Goal: Communication & Community: Ask a question

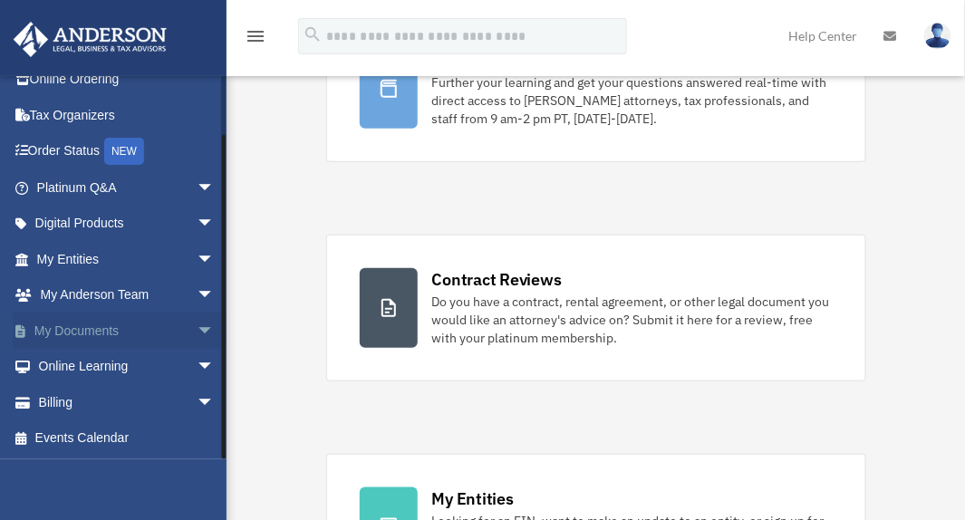
scroll to position [227, 0]
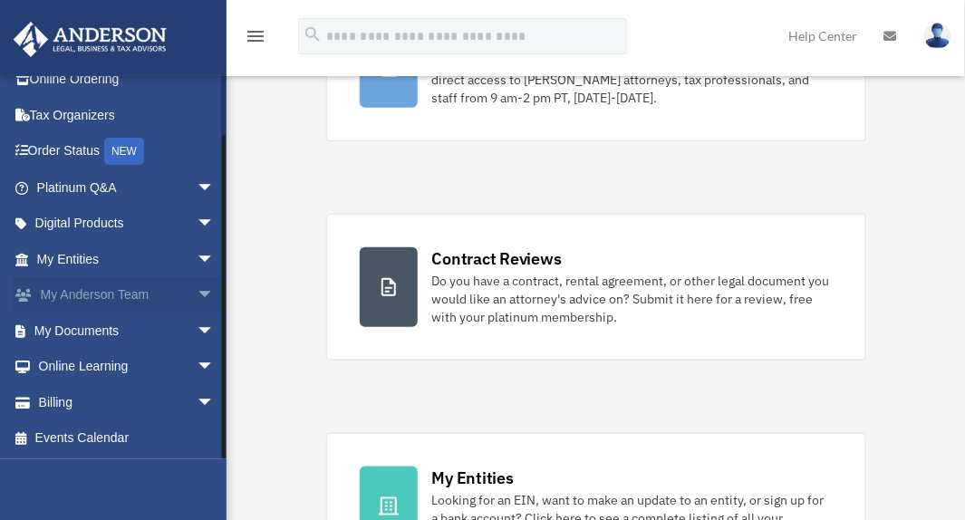
click at [197, 289] on span "arrow_drop_down" at bounding box center [215, 295] width 36 height 37
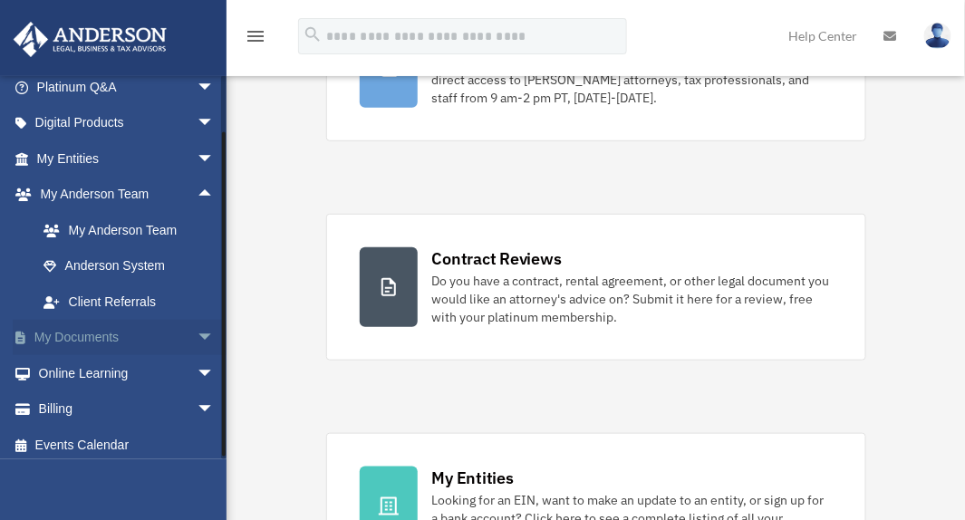
scroll to position [156, 0]
click at [197, 325] on span "arrow_drop_down" at bounding box center [215, 337] width 36 height 37
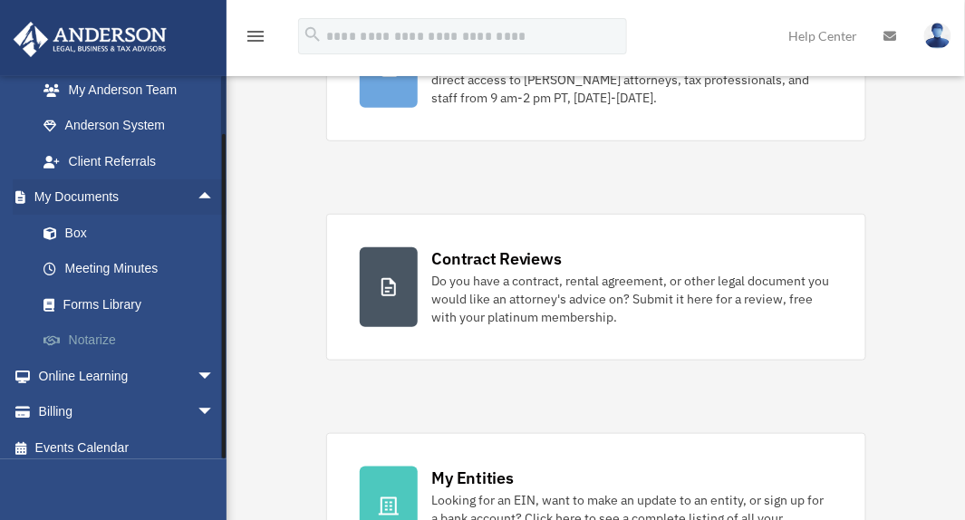
scroll to position [305, 0]
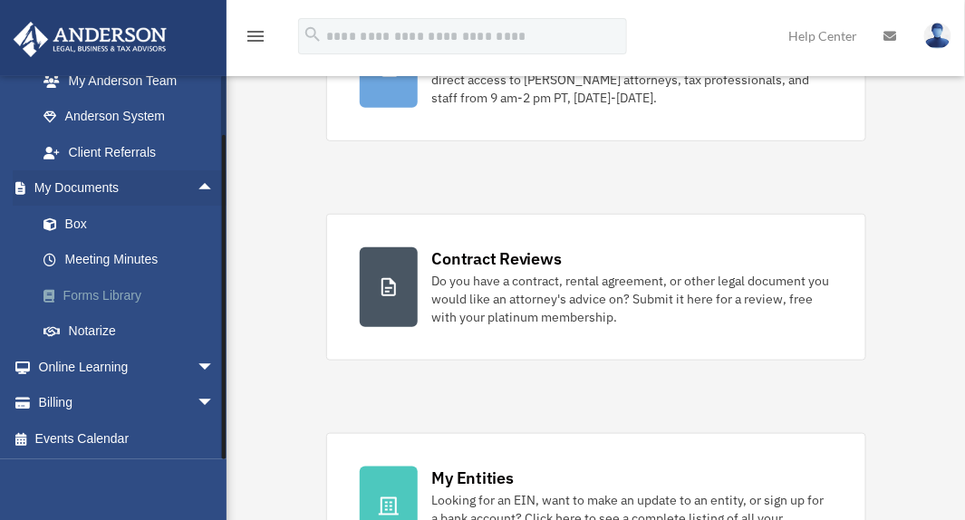
click at [109, 287] on link "Forms Library" at bounding box center [133, 295] width 217 height 36
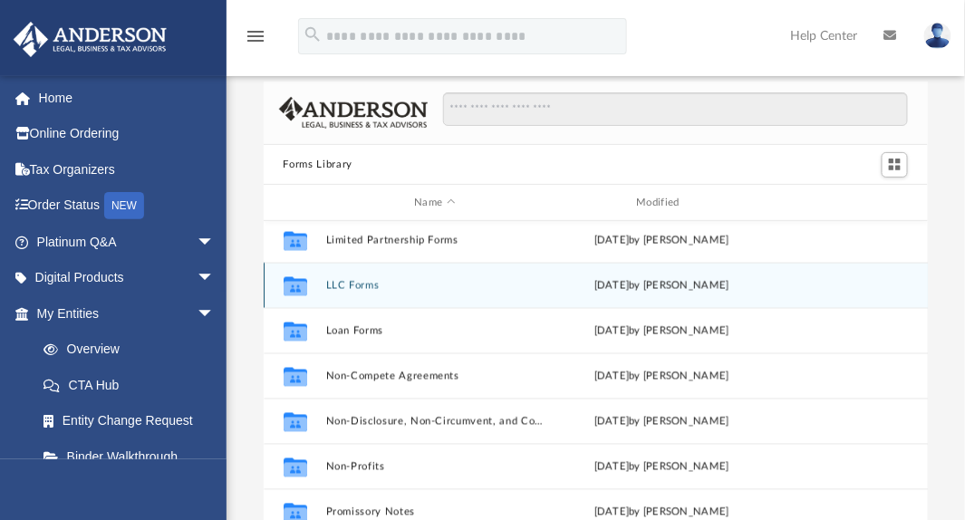
scroll to position [822, 0]
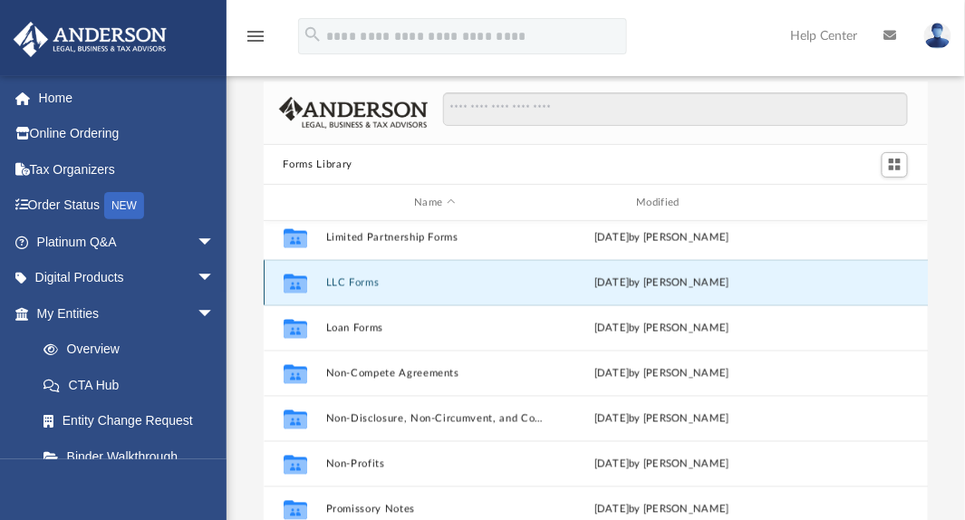
click at [357, 279] on button "LLC Forms" at bounding box center [434, 283] width 218 height 12
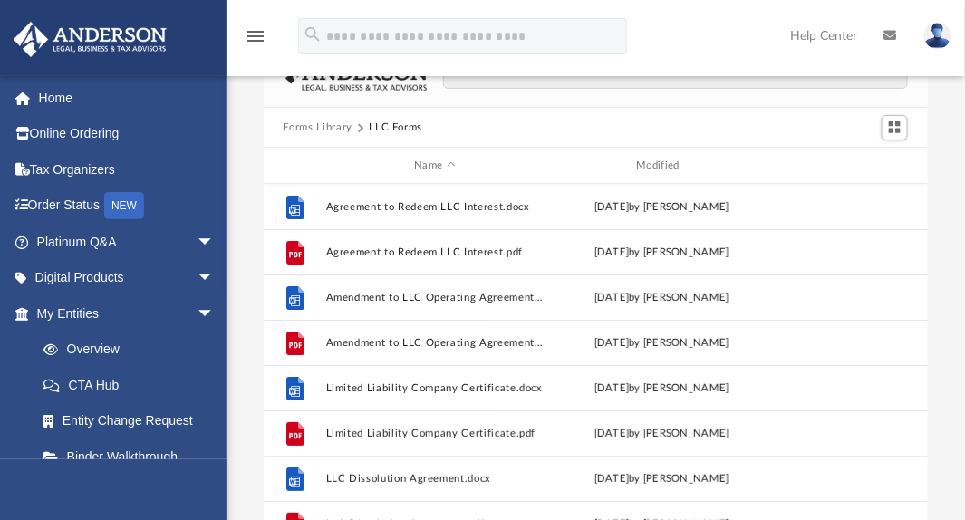
scroll to position [0, 0]
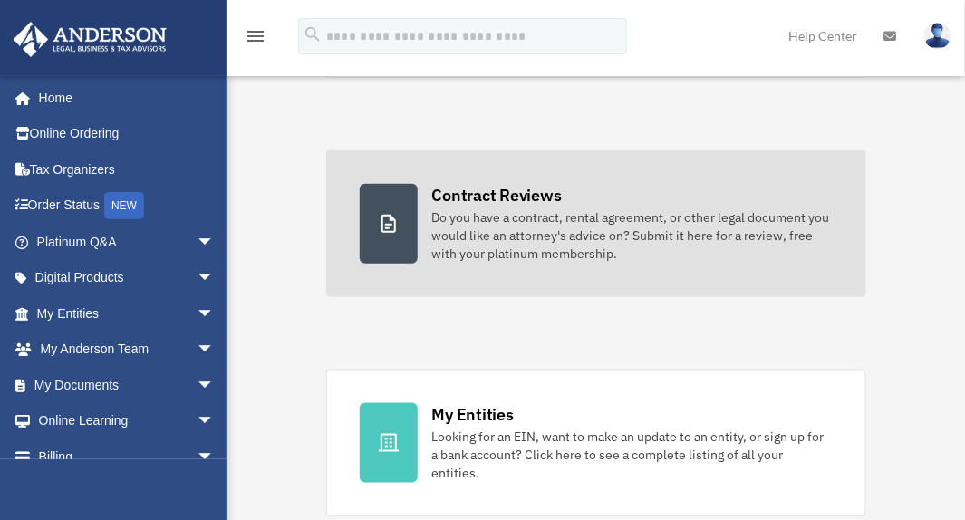
scroll to position [635, 0]
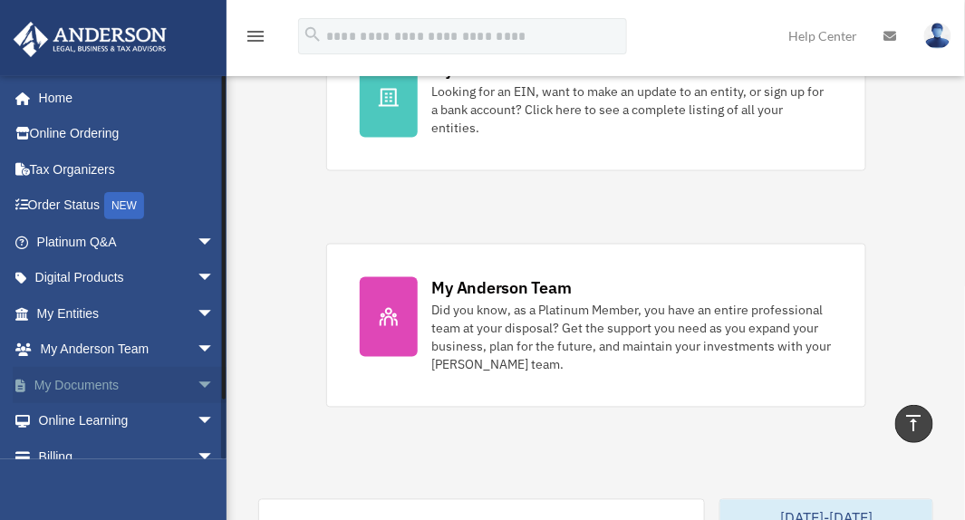
click at [197, 379] on span "arrow_drop_down" at bounding box center [215, 385] width 36 height 37
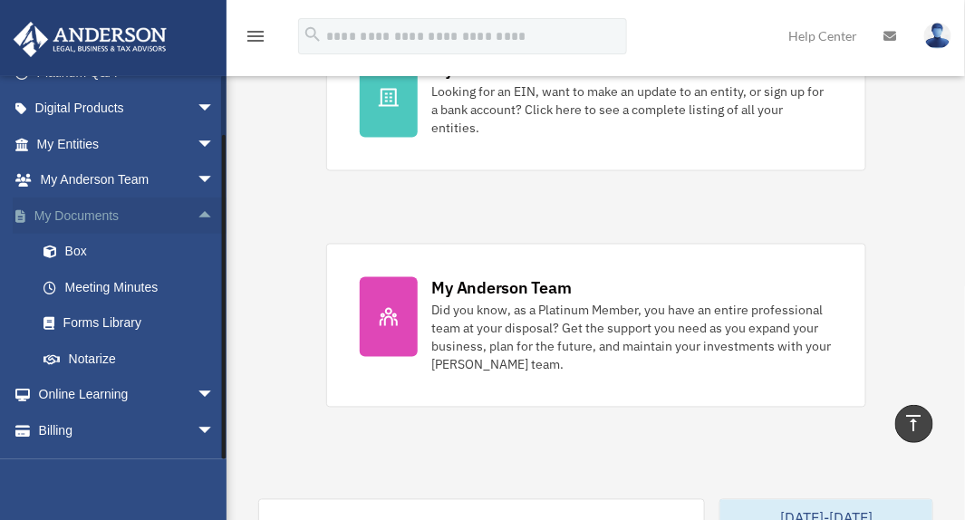
scroll to position [198, 0]
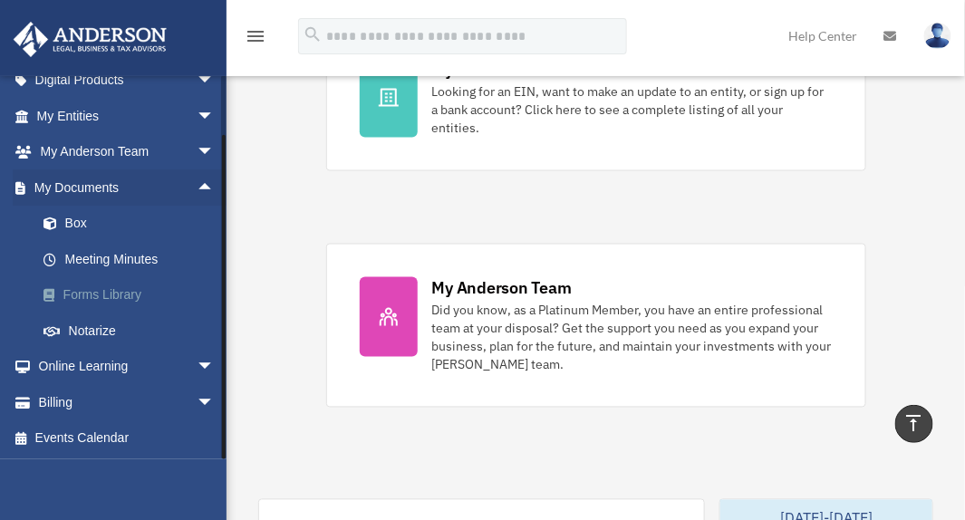
click at [127, 289] on link "Forms Library" at bounding box center [133, 295] width 217 height 36
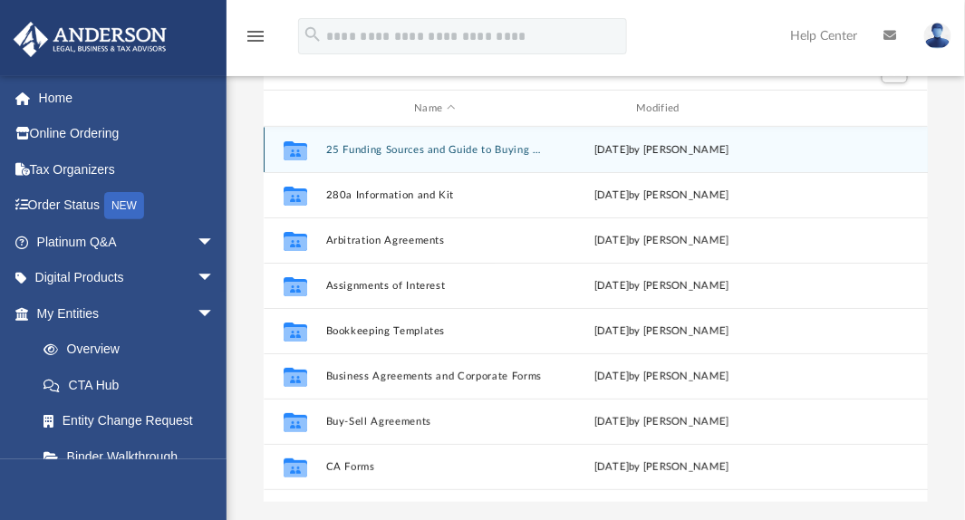
click at [390, 142] on div "Collaborated Folder 25 Funding Sources and Guide to Buying a Franchise [DATE] b…" at bounding box center [596, 149] width 665 height 45
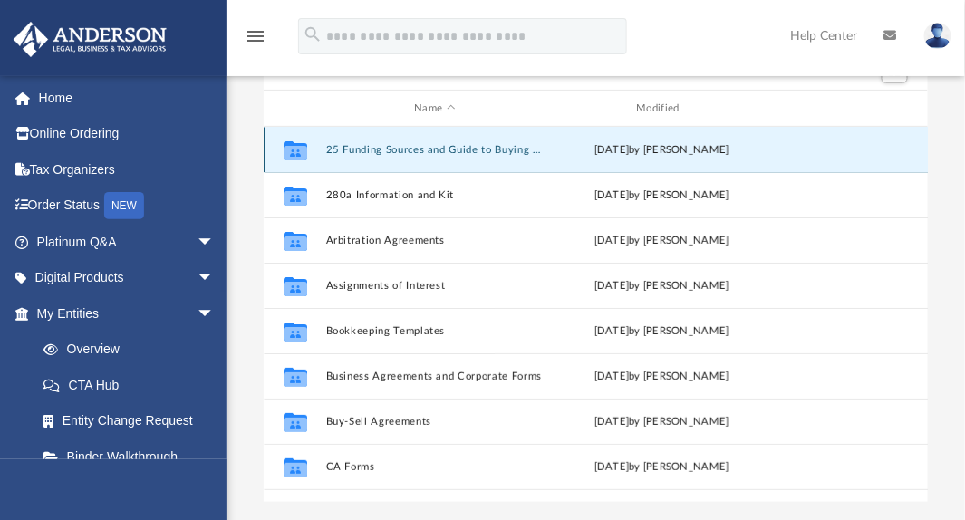
click at [389, 147] on button "25 Funding Sources and Guide to Buying a Franchise" at bounding box center [434, 150] width 218 height 12
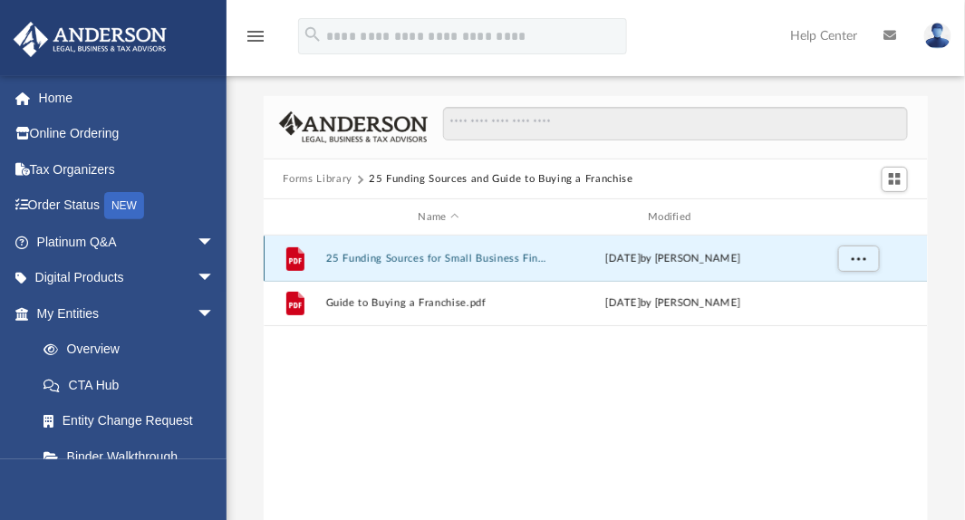
click at [413, 258] on button "25 Funding Sources for Small Business Financing.pdf" at bounding box center [438, 259] width 227 height 12
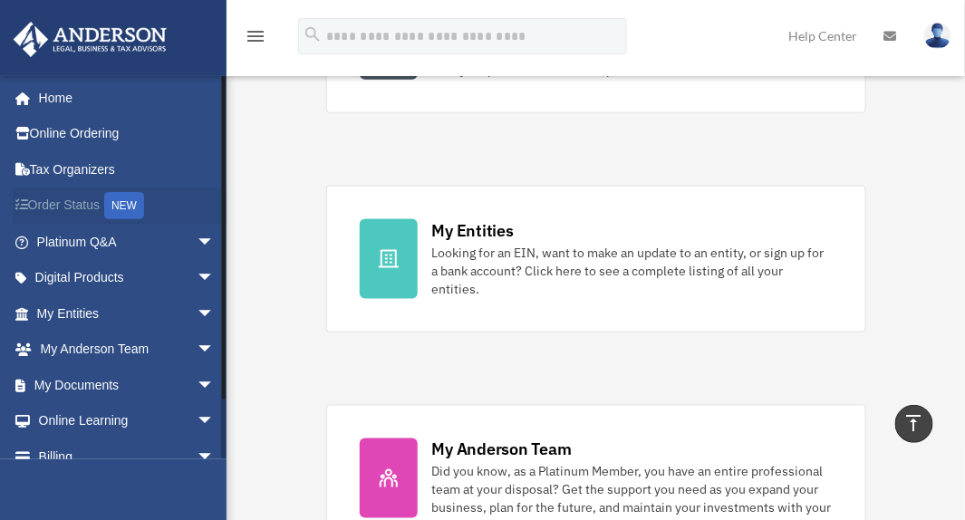
scroll to position [479, 0]
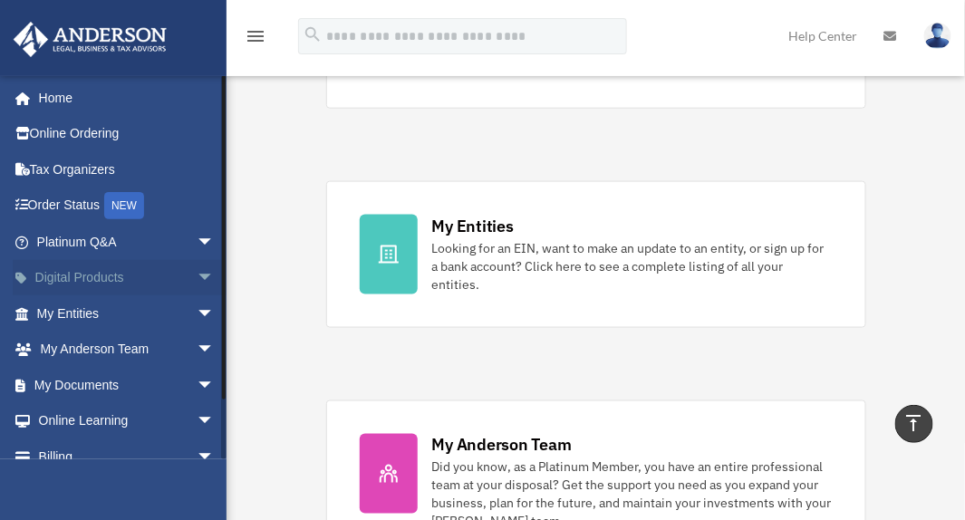
click at [197, 266] on span "arrow_drop_down" at bounding box center [215, 278] width 36 height 37
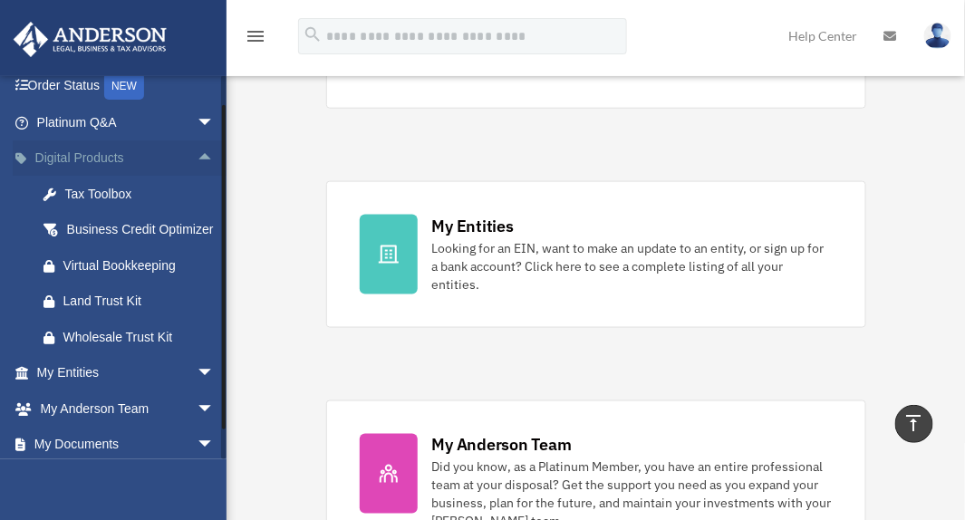
scroll to position [76, 0]
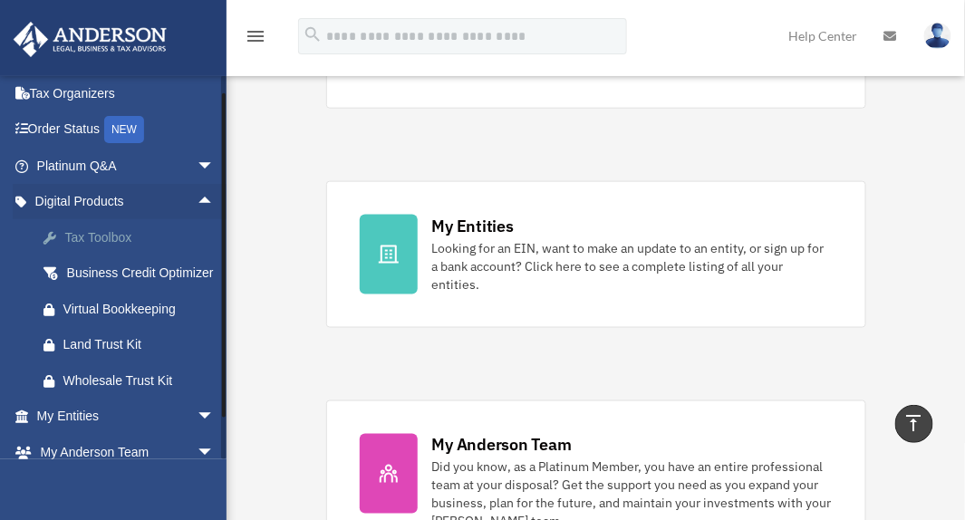
click at [120, 232] on div "Tax Toolbox" at bounding box center [141, 238] width 156 height 23
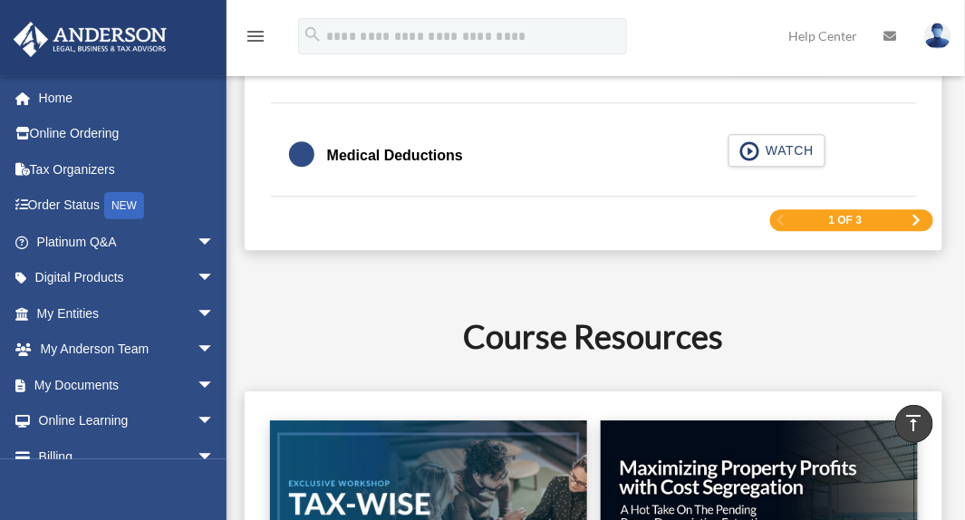
scroll to position [2902, 0]
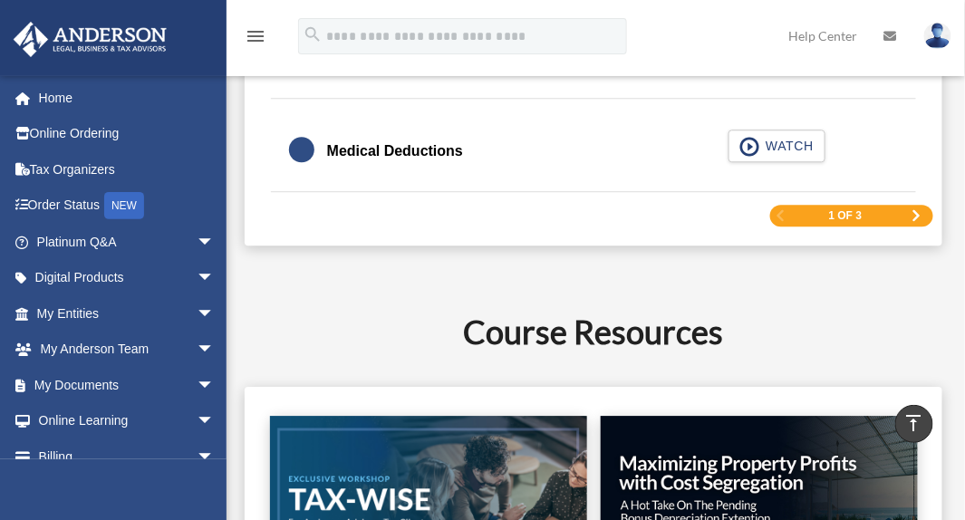
click at [920, 210] on span "Next Page" at bounding box center [917, 215] width 11 height 11
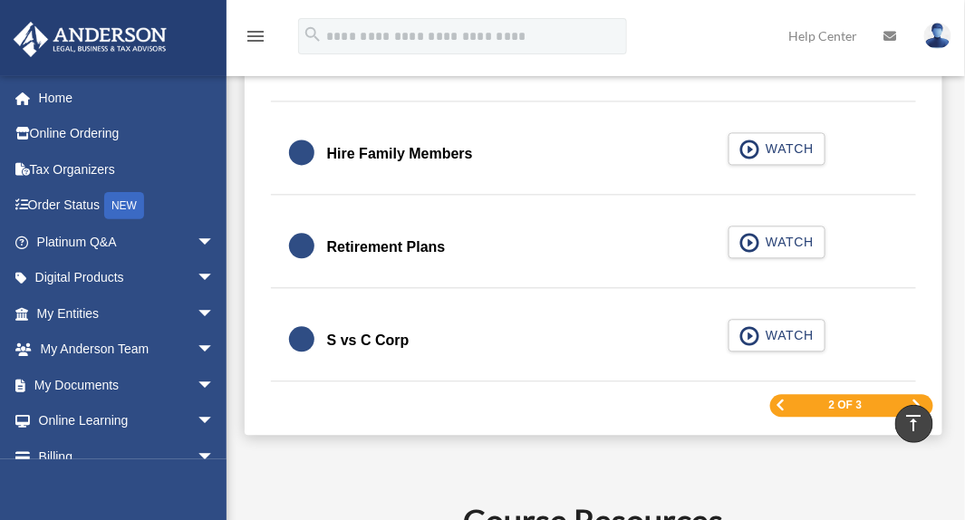
scroll to position [2659, 0]
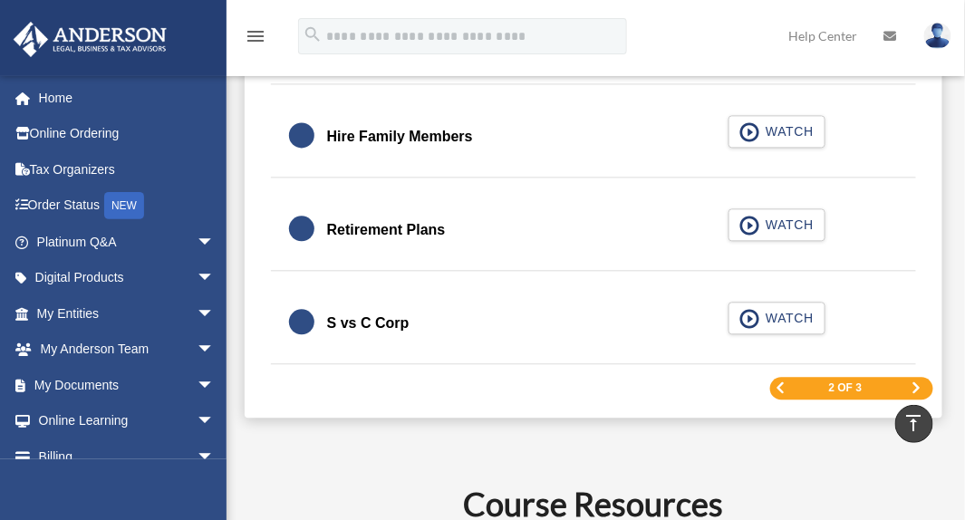
click at [834, 384] on span "2 of 3" at bounding box center [846, 388] width 34 height 11
click at [917, 383] on span "Next Page" at bounding box center [917, 388] width 11 height 11
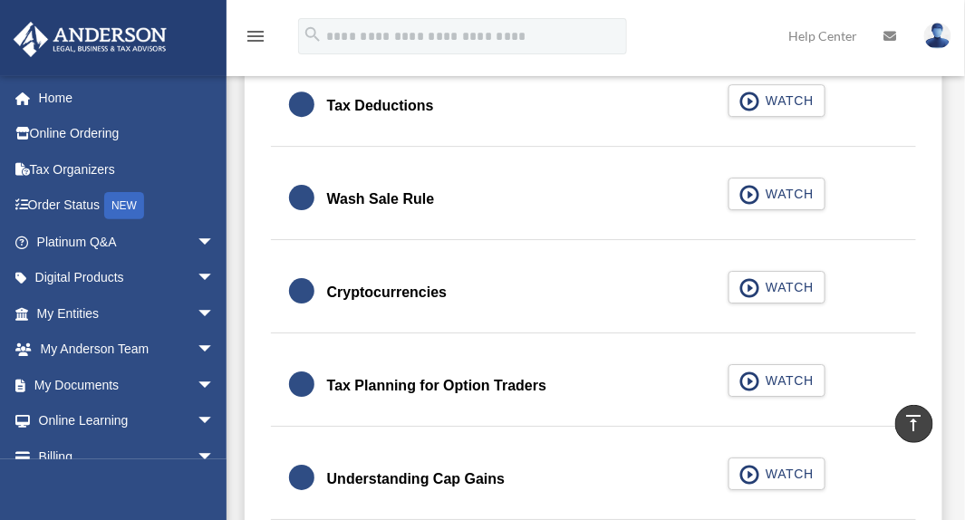
scroll to position [1383, 0]
click at [380, 285] on div "Cryptocurrencies" at bounding box center [387, 292] width 121 height 25
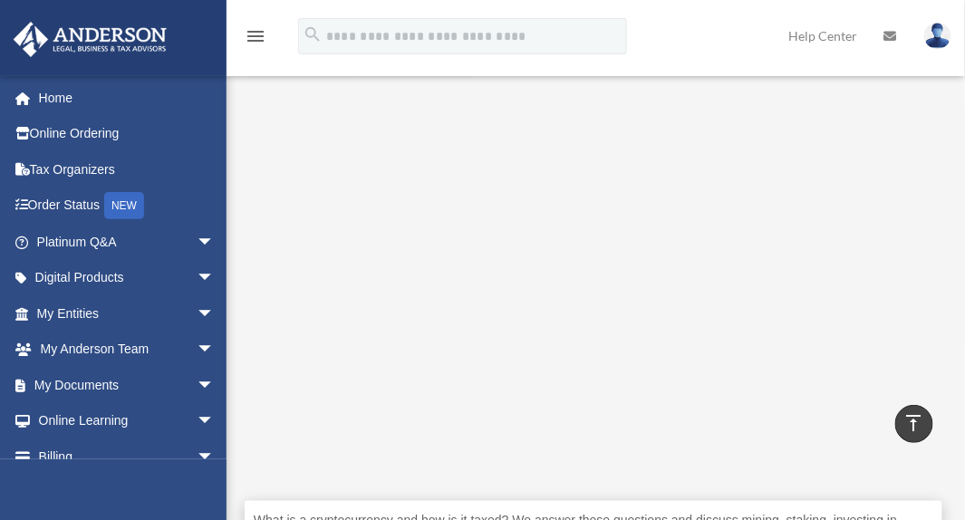
scroll to position [354, 0]
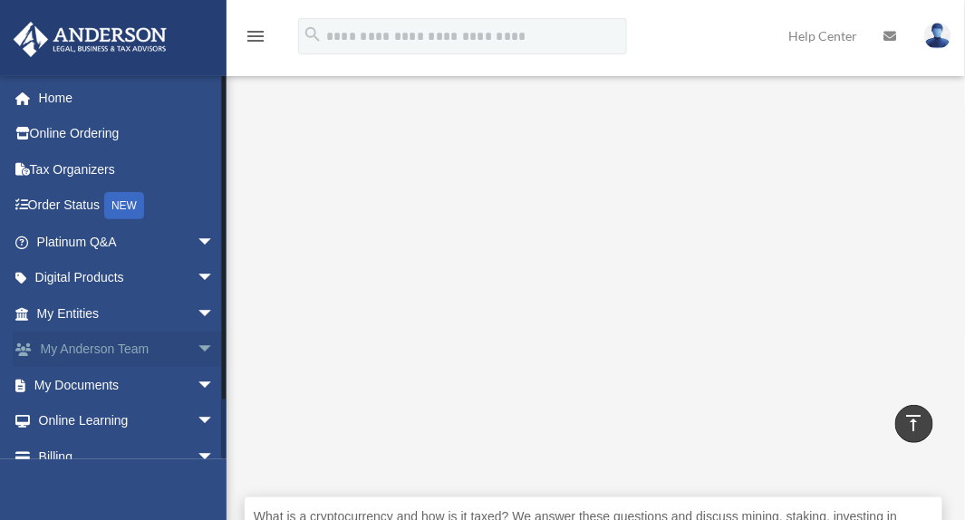
click at [129, 345] on link "My [PERSON_NAME] Team arrow_drop_down" at bounding box center [127, 350] width 229 height 36
click at [197, 344] on span "arrow_drop_down" at bounding box center [215, 350] width 36 height 37
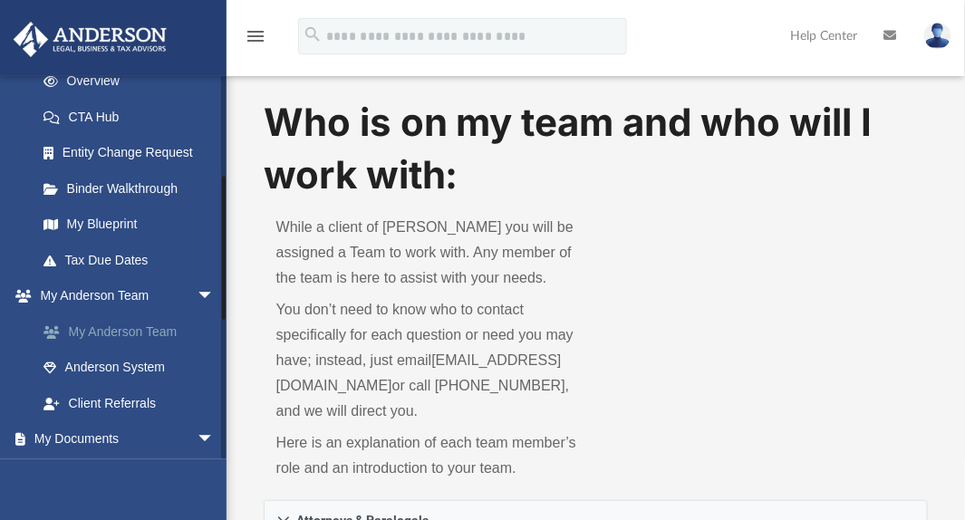
scroll to position [275, 0]
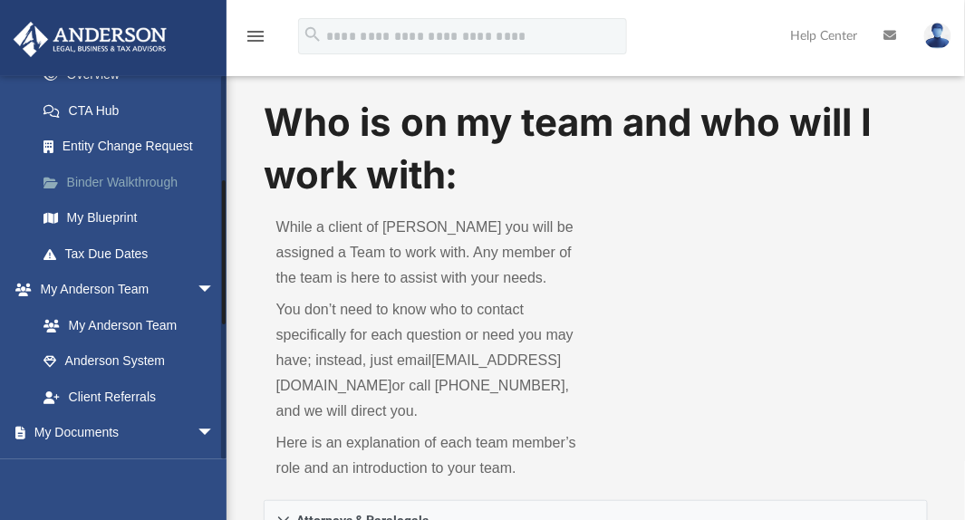
click at [133, 173] on link "Binder Walkthrough" at bounding box center [133, 182] width 217 height 36
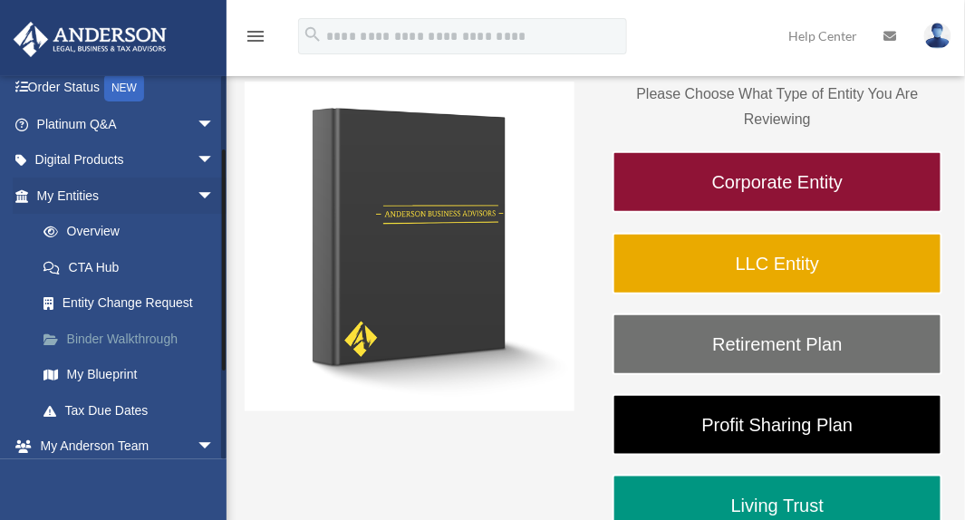
scroll to position [114, 0]
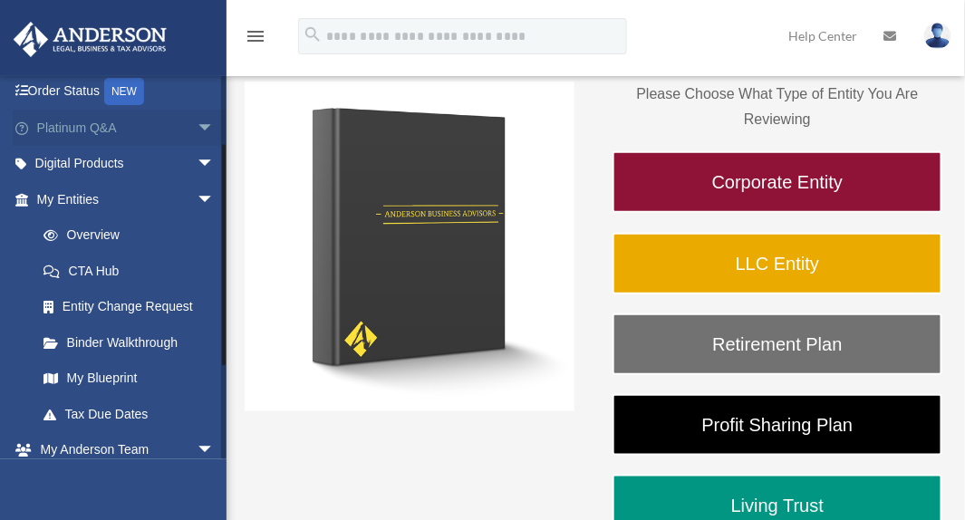
click at [197, 120] on span "arrow_drop_down" at bounding box center [215, 128] width 36 height 37
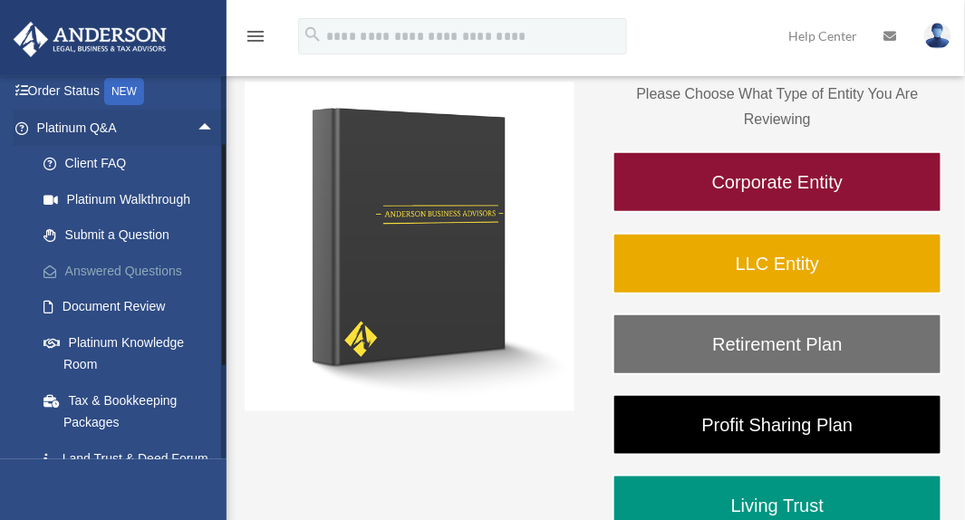
click at [138, 262] on link "Answered Questions" at bounding box center [133, 271] width 217 height 36
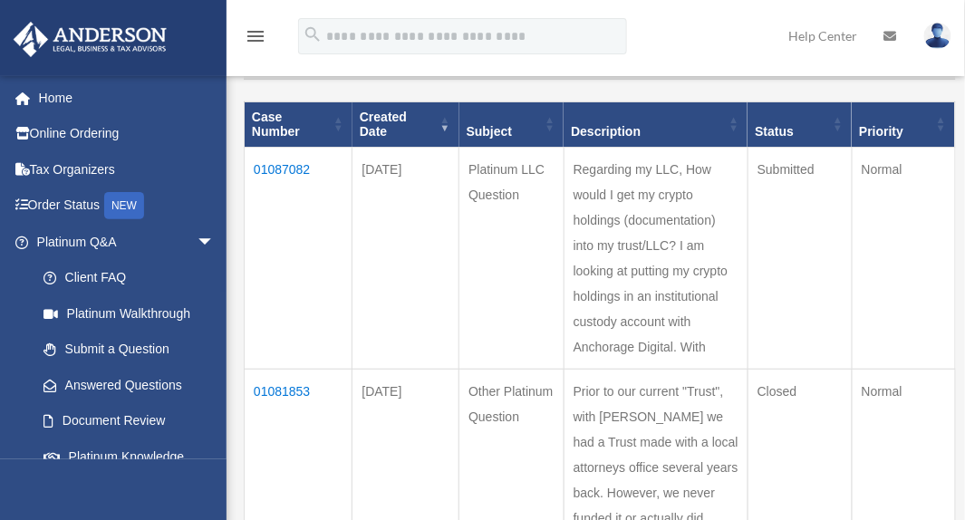
scroll to position [210, 0]
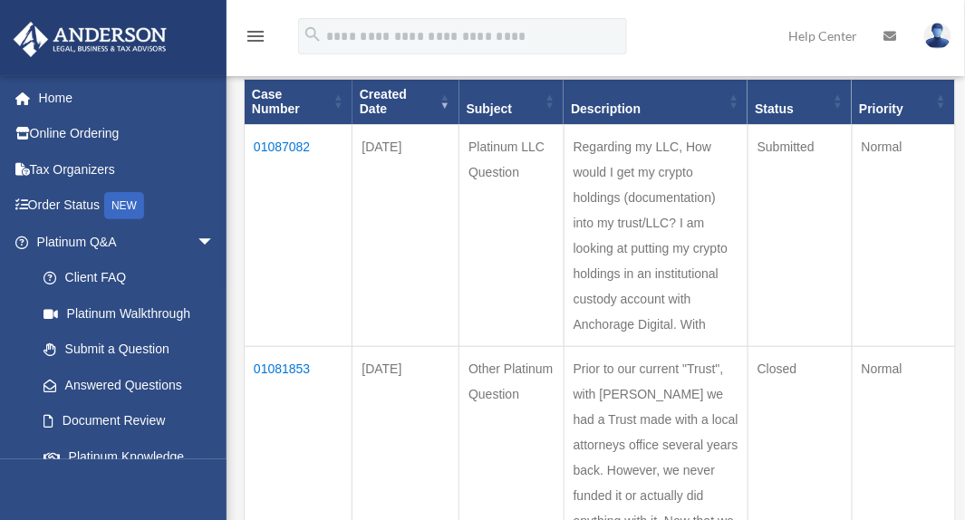
click at [272, 138] on td "01087082" at bounding box center [299, 236] width 108 height 222
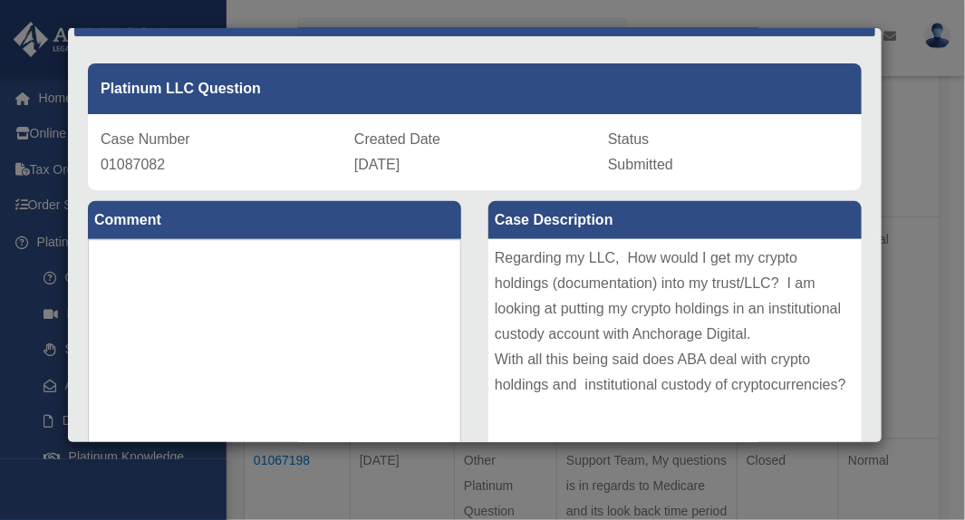
scroll to position [646, 0]
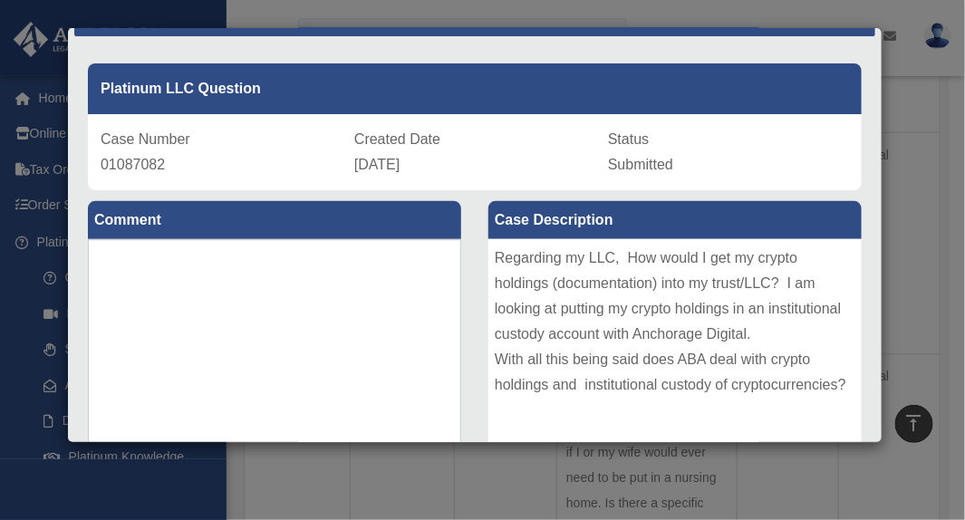
click at [115, 21] on div "Case Detail × Platinum LLC Question Case Number 01087082 Created Date August 23…" at bounding box center [482, 260] width 965 height 520
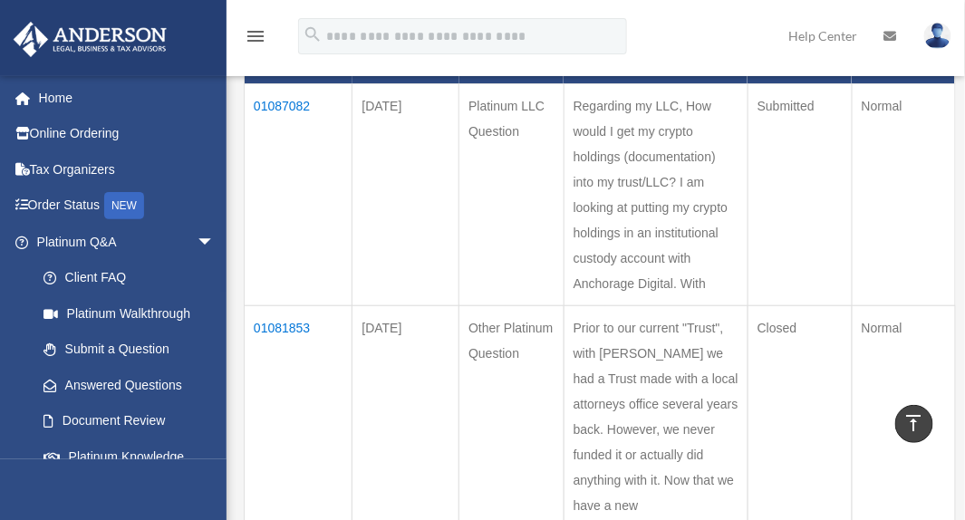
scroll to position [0, 0]
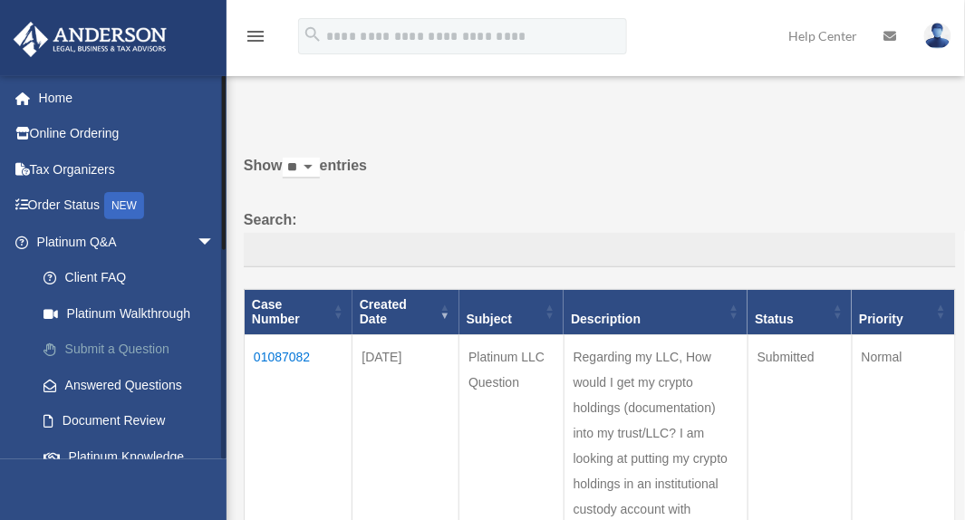
click at [146, 340] on link "Submit a Question" at bounding box center [133, 350] width 217 height 36
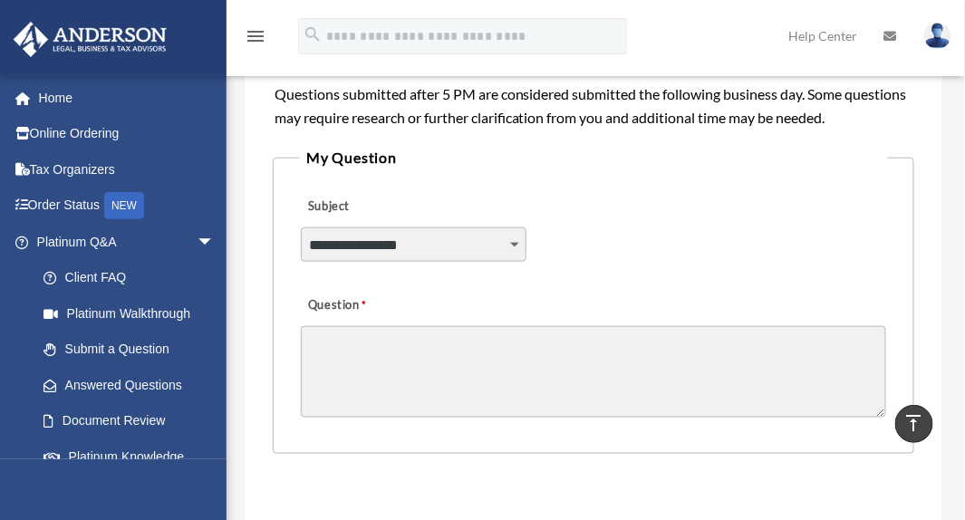
scroll to position [447, 0]
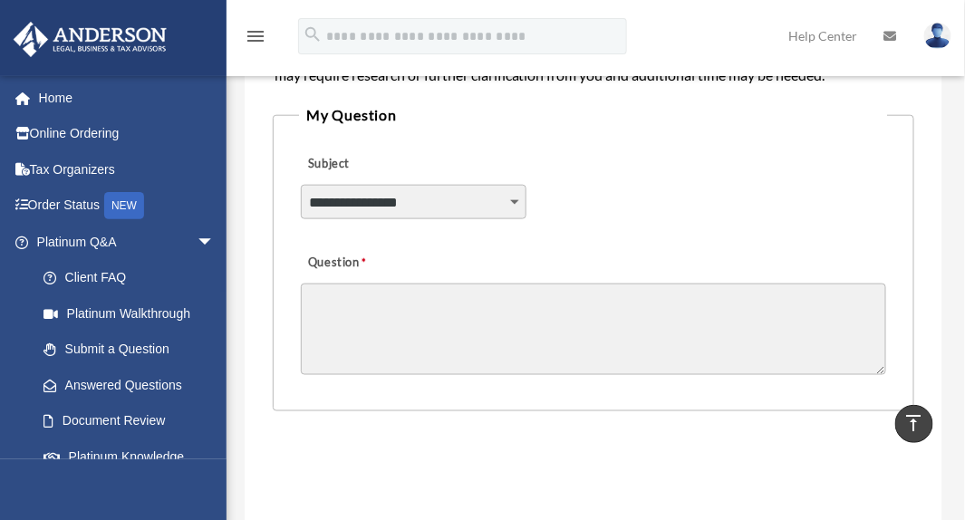
click at [512, 198] on select "**********" at bounding box center [414, 202] width 226 height 34
select select "******"
click at [323, 295] on textarea "Question" at bounding box center [594, 330] width 586 height 92
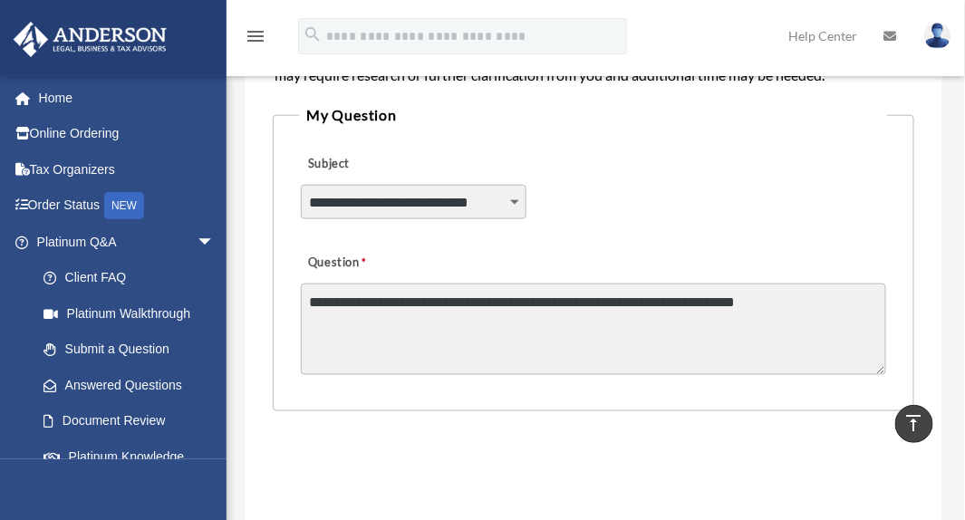
click at [311, 303] on textarea "**********" at bounding box center [594, 330] width 586 height 92
click at [433, 307] on textarea "**********" at bounding box center [594, 330] width 586 height 92
click at [479, 300] on textarea "**********" at bounding box center [594, 330] width 586 height 92
click at [487, 302] on textarea "**********" at bounding box center [594, 330] width 586 height 92
click at [432, 328] on textarea "**********" at bounding box center [594, 330] width 586 height 92
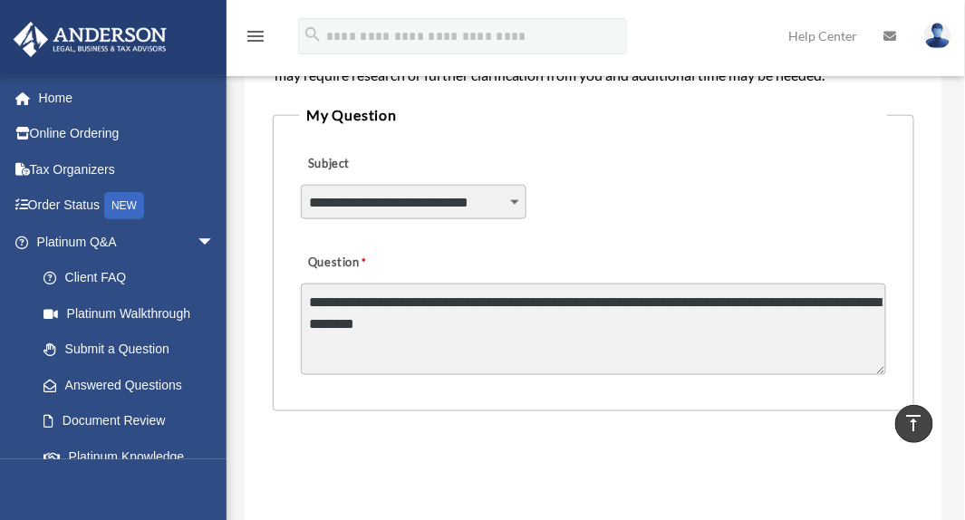
click at [576, 299] on textarea "**********" at bounding box center [594, 330] width 586 height 92
type textarea "**********"
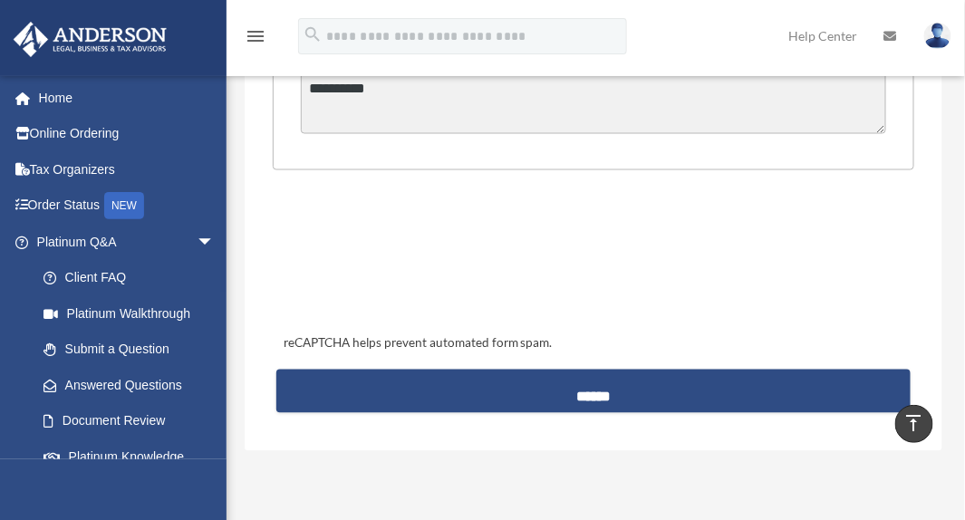
scroll to position [702, 0]
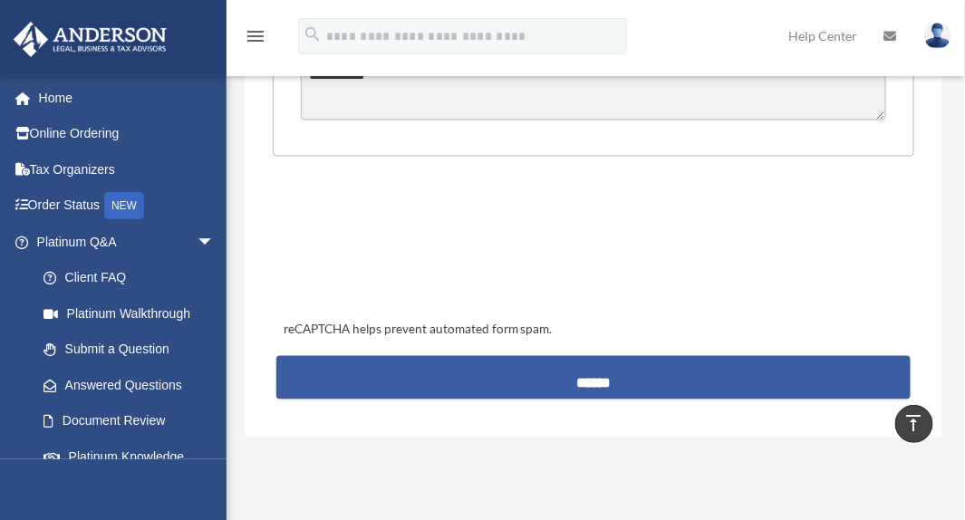
click at [612, 373] on input "******" at bounding box center [593, 378] width 635 height 44
